Goal: Find specific page/section: Find specific page/section

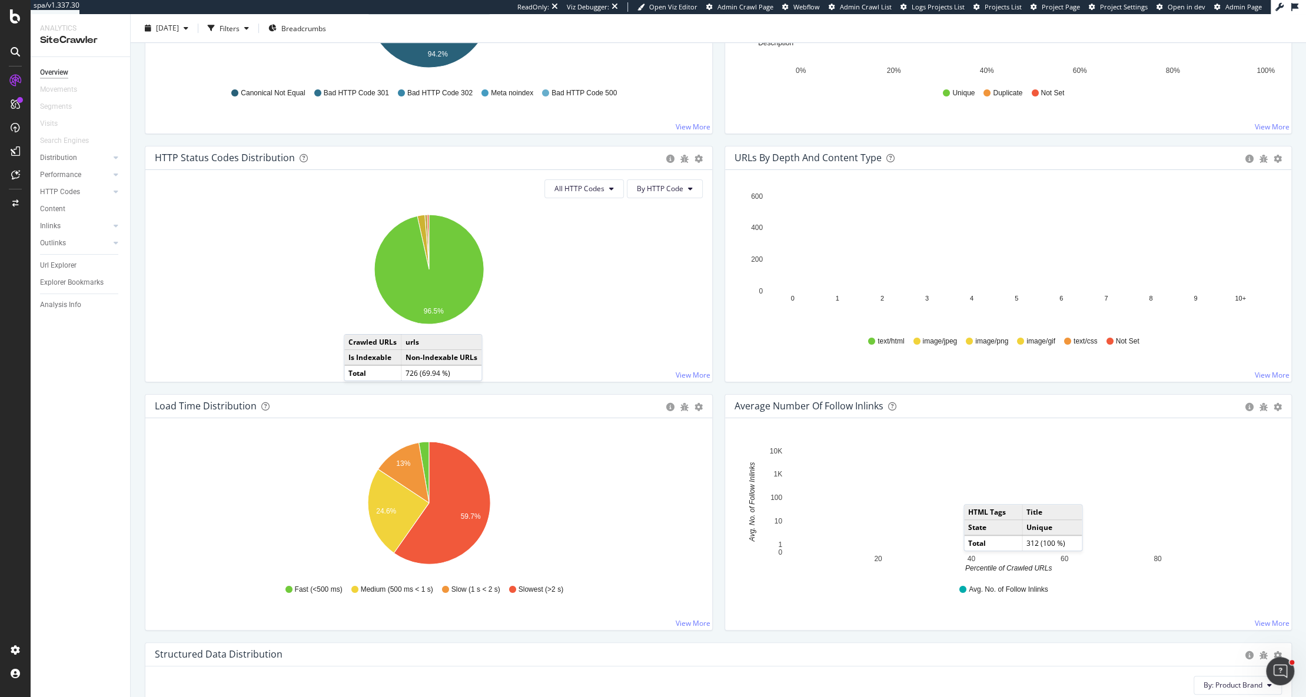
scroll to position [549, 0]
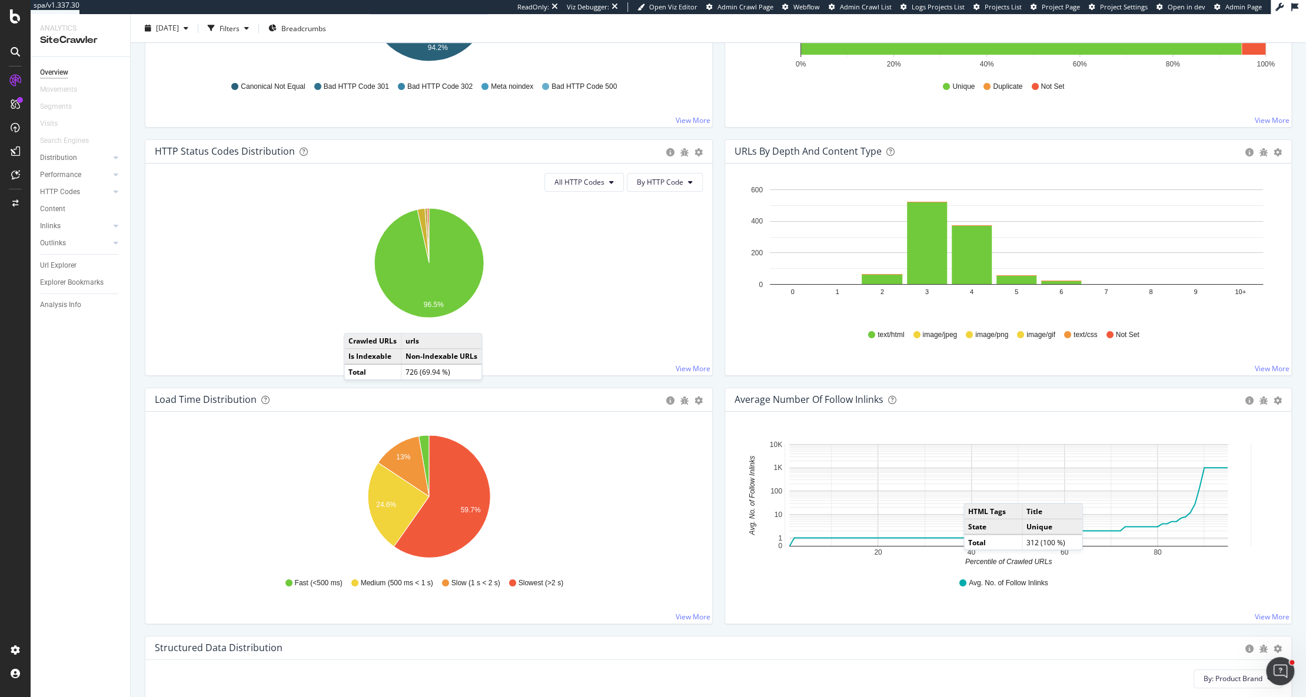
click at [1088, 638] on div "Structured Data Distribution Pie Chart (by Percentage) Table Export as CSV" at bounding box center [718, 649] width 1146 height 24
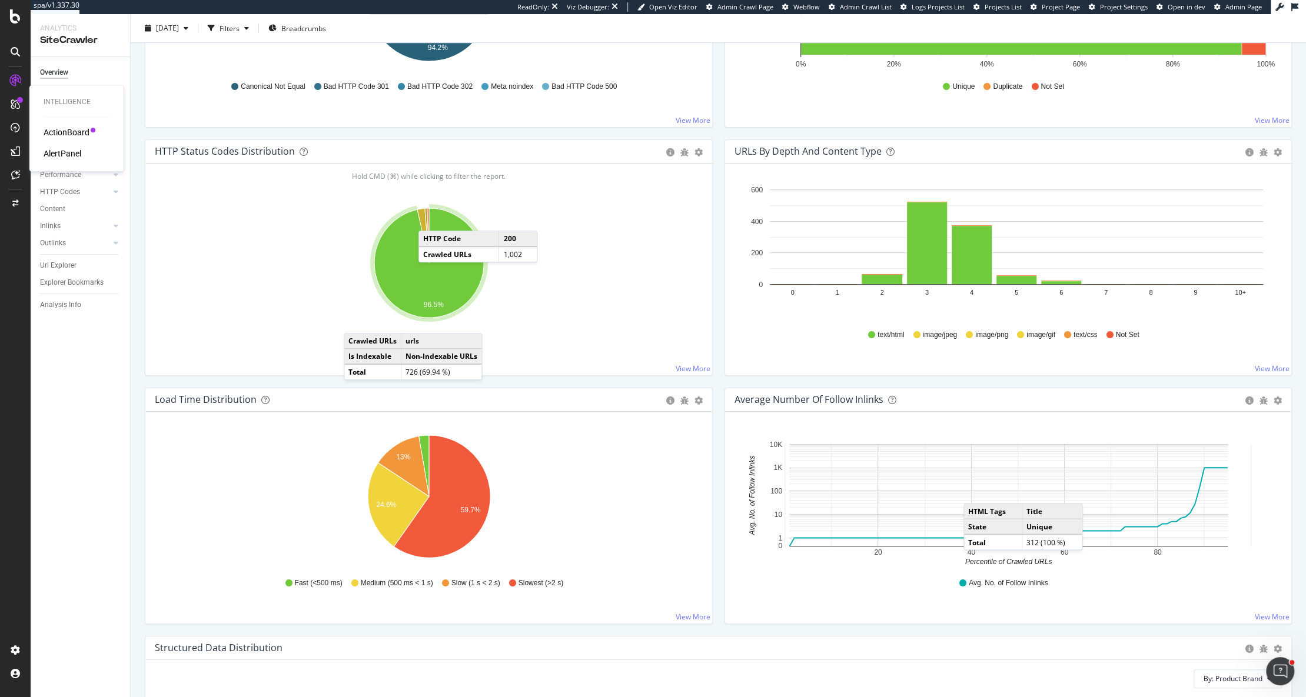
click at [59, 132] on div "ActionBoard" at bounding box center [67, 133] width 46 height 12
